Goal: Use online tool/utility: Utilize a website feature to perform a specific function

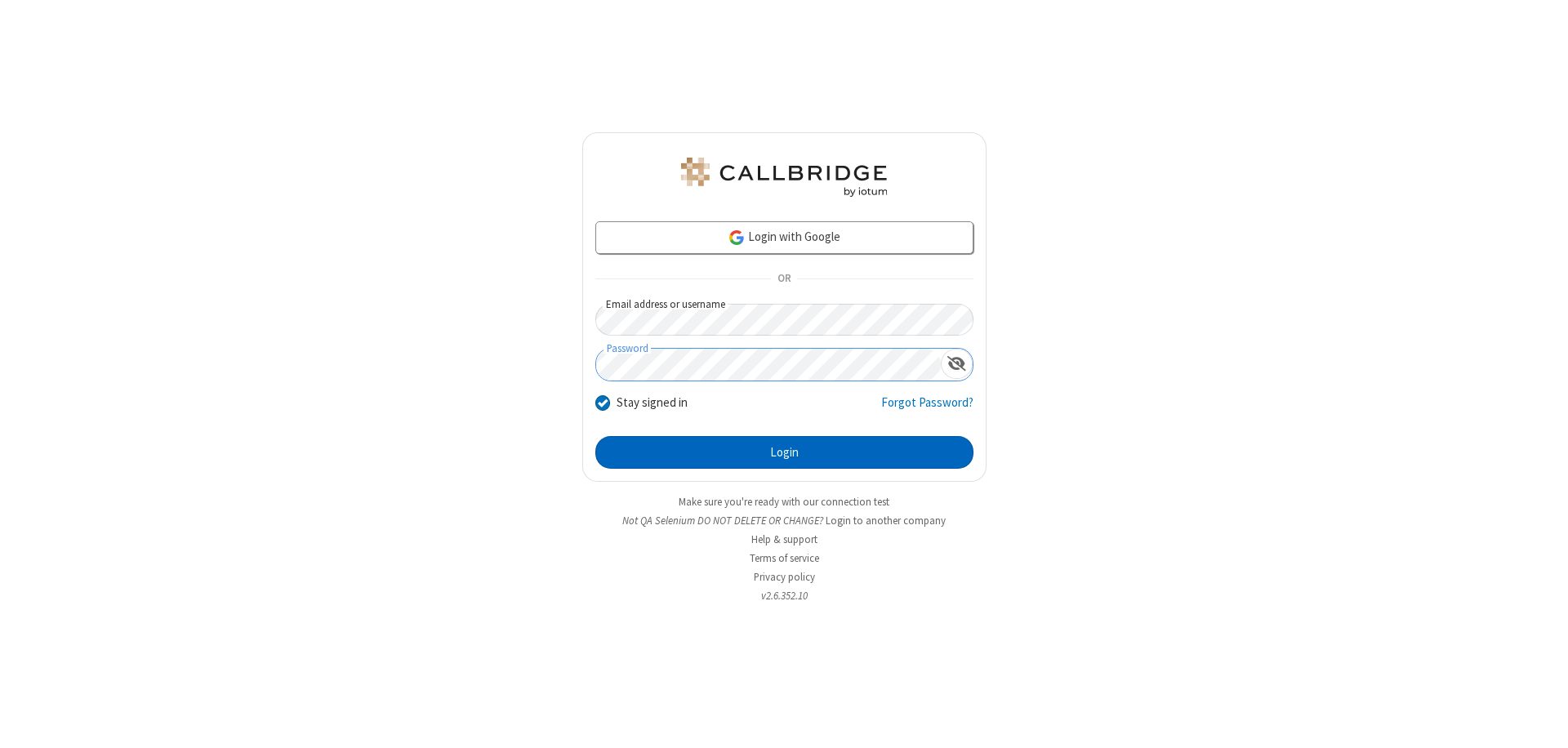
click at [784, 453] on button "Login" at bounding box center [784, 453] width 378 height 33
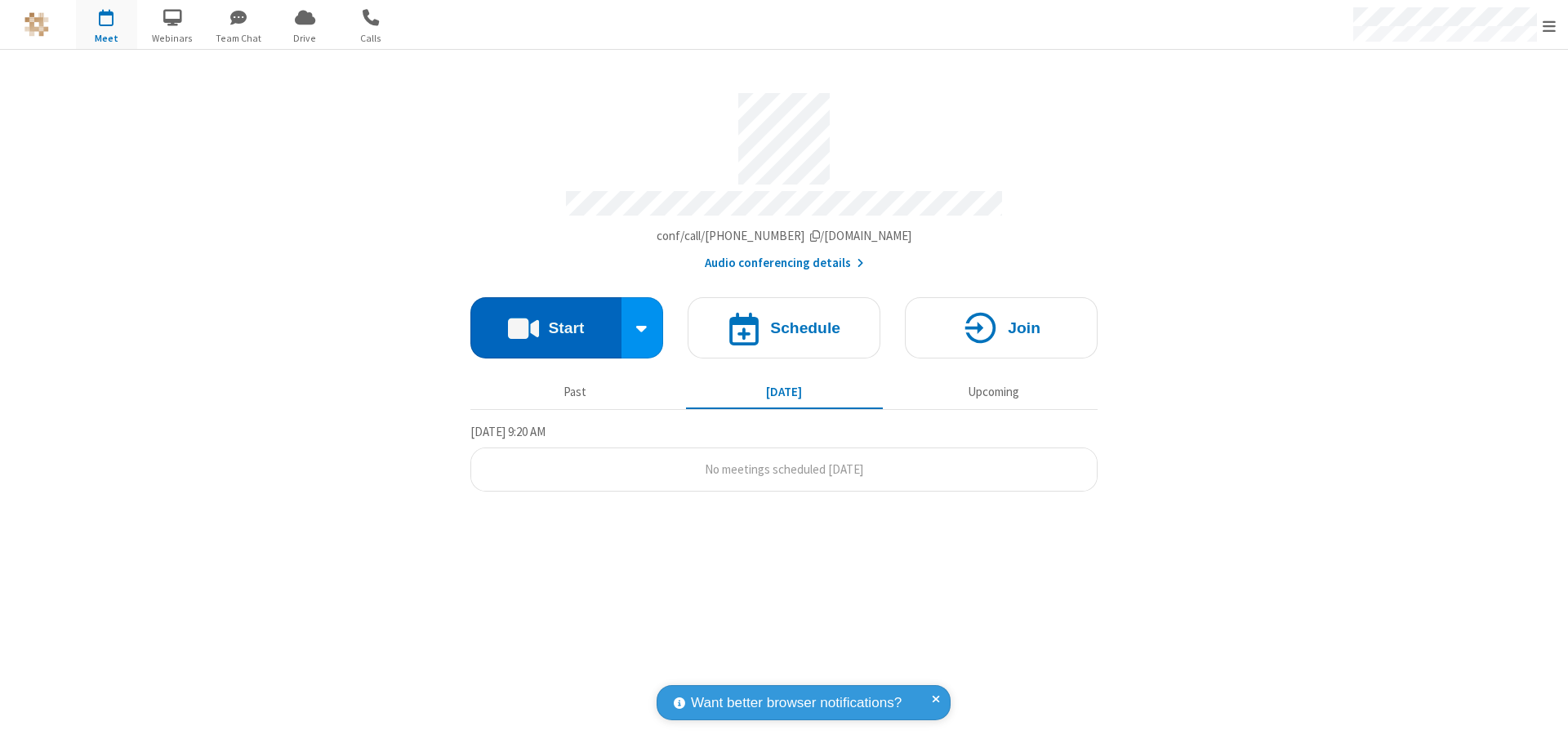
click at [546, 320] on button "Start" at bounding box center [546, 327] width 151 height 61
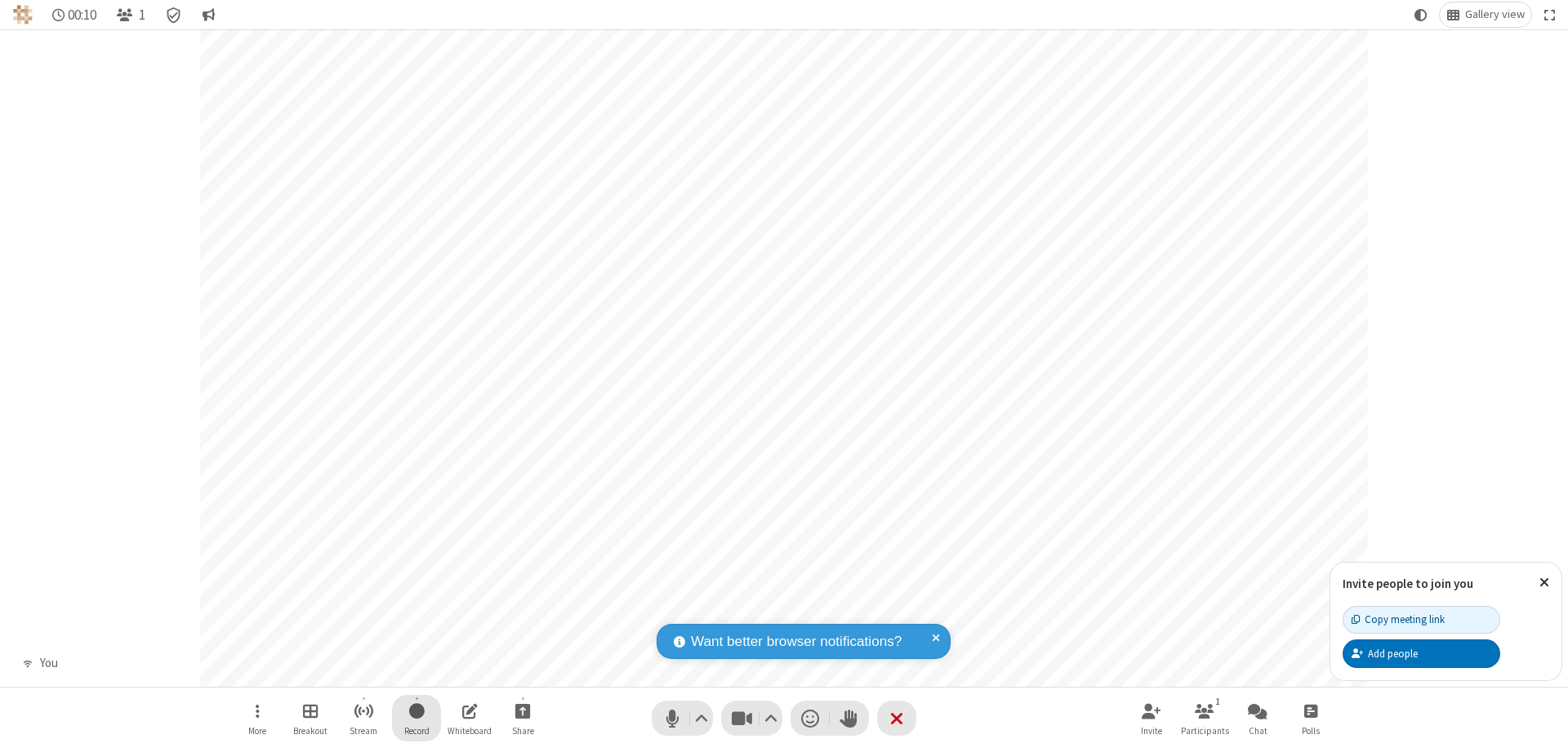
click at [416, 718] on span "Start recording" at bounding box center [417, 710] width 15 height 20
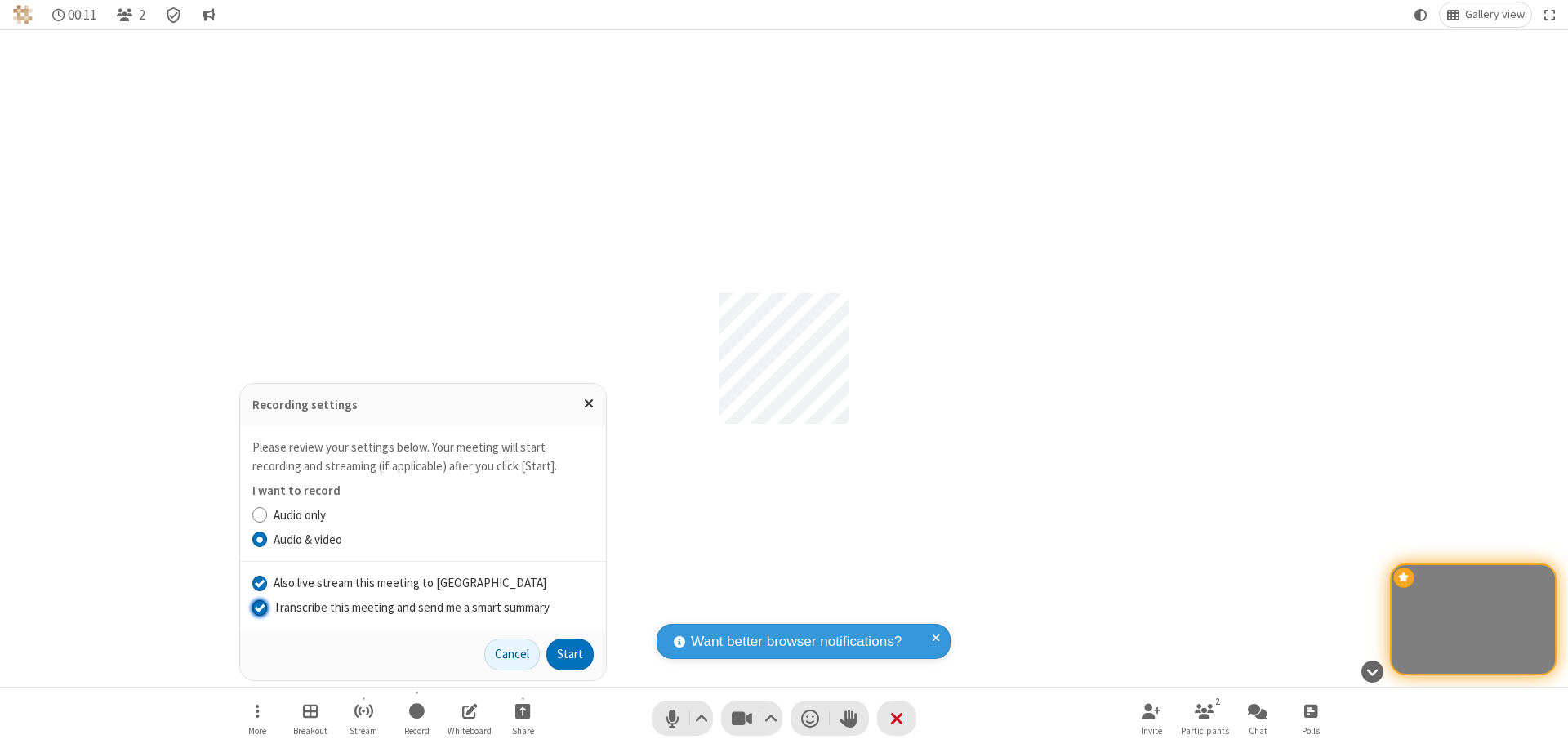
click at [259, 607] on input "Transcribe this meeting and send me a smart summary" at bounding box center [260, 608] width 15 height 17
click at [570, 654] on button "Start" at bounding box center [570, 655] width 47 height 33
